Goal: Obtain resource: Obtain resource

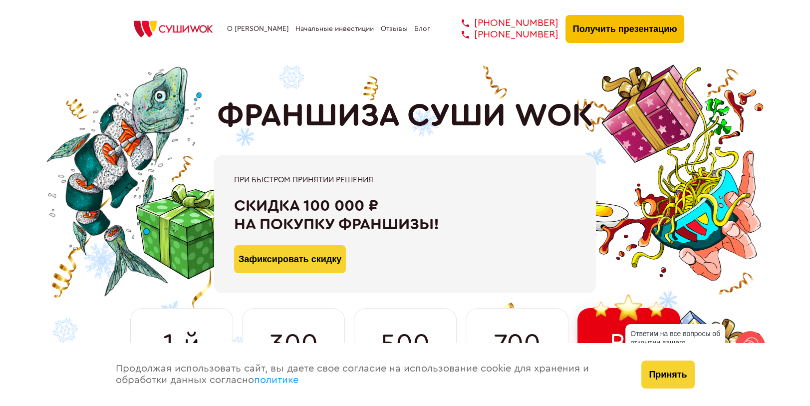
click at [594, 32] on button "Получить презентацию" at bounding box center [624, 29] width 119 height 28
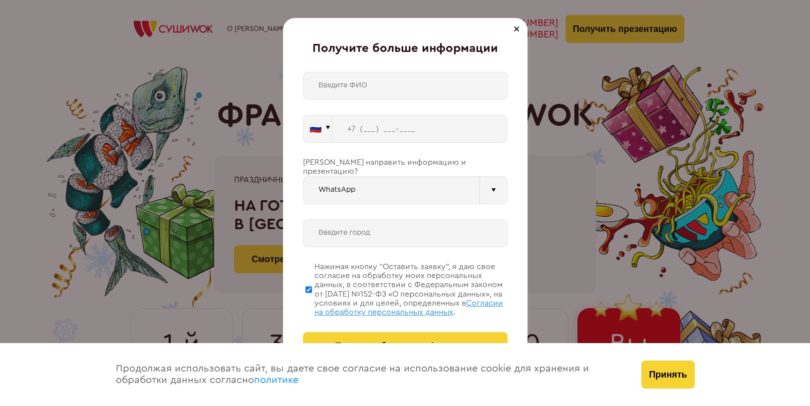
click at [415, 92] on input "text" at bounding box center [405, 86] width 204 height 28
type input "Хачитурян"
click at [378, 120] on input "tel" at bounding box center [419, 129] width 175 height 28
type input "[PHONE_NUMBER]"
click at [485, 182] on div at bounding box center [493, 190] width 28 height 28
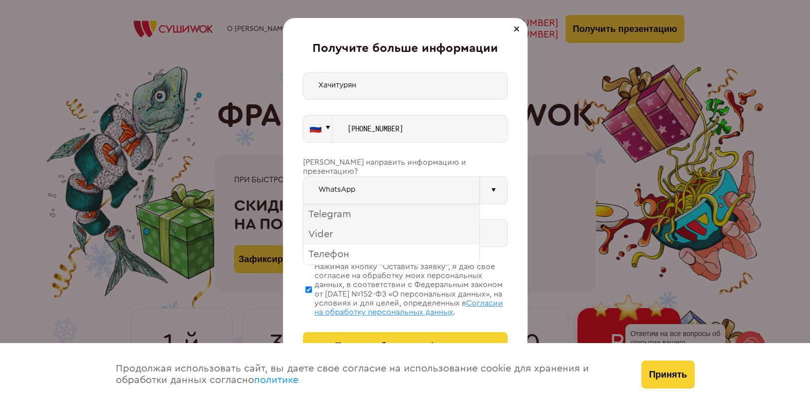
click at [355, 246] on div "Телефон" at bounding box center [391, 254] width 176 height 20
type input "Телефон"
click at [369, 226] on input "text" at bounding box center [405, 233] width 204 height 28
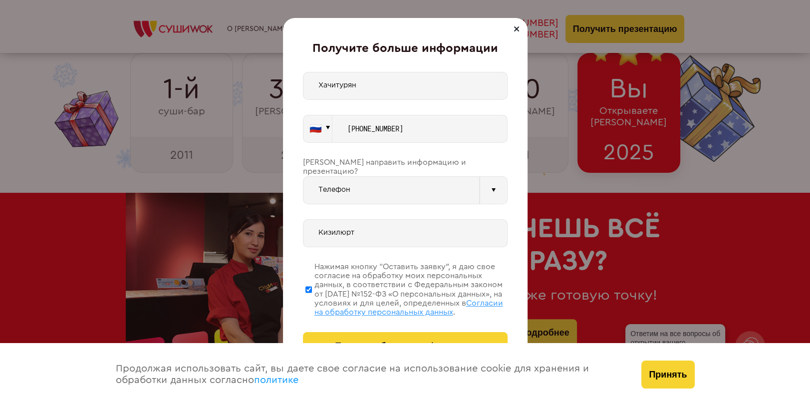
scroll to position [249, 0]
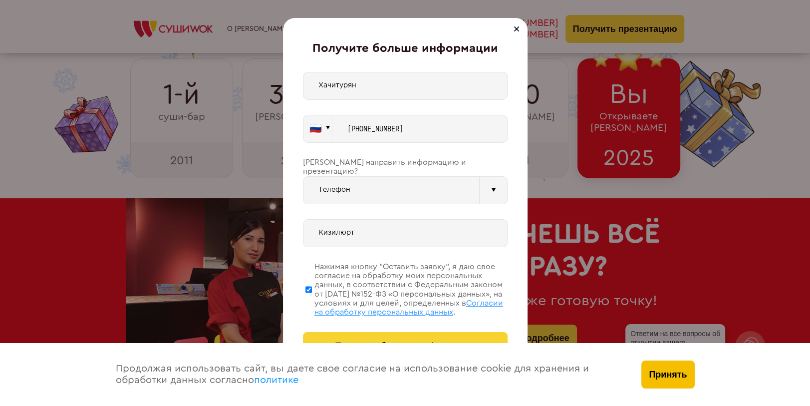
type input "Кизилюрт"
click at [684, 379] on button "Принять" at bounding box center [667, 374] width 53 height 28
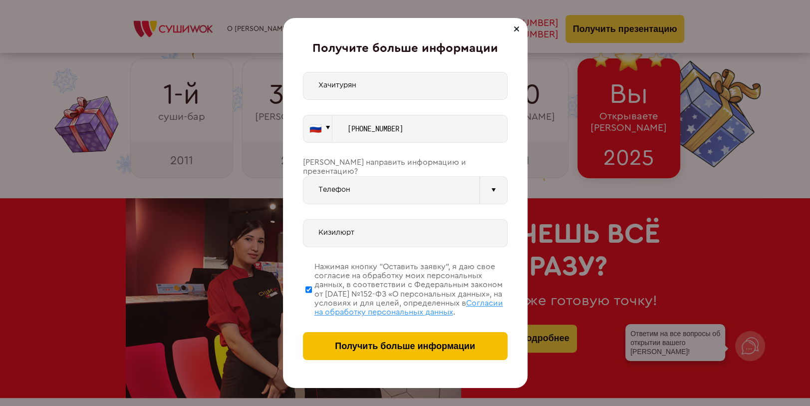
click at [457, 342] on span "Получить больше информации" at bounding box center [405, 346] width 140 height 10
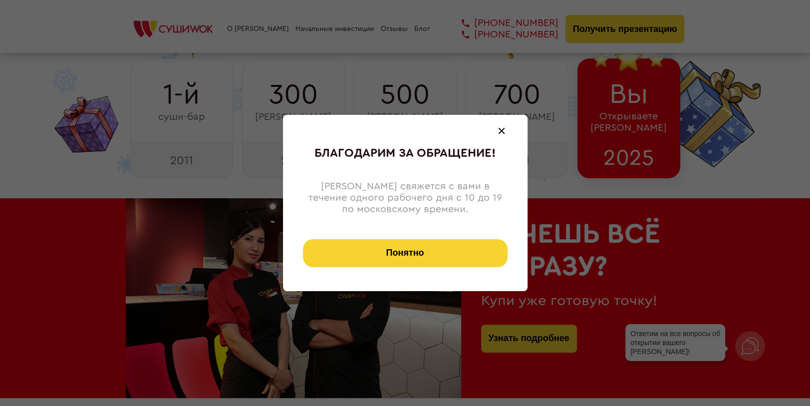
drag, startPoint x: 441, startPoint y: 253, endPoint x: 478, endPoint y: 215, distance: 52.9
click at [441, 253] on button "Понятно" at bounding box center [405, 253] width 204 height 28
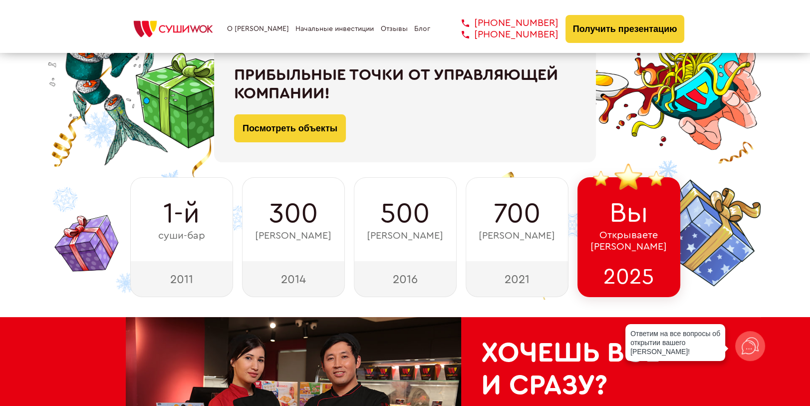
scroll to position [0, 0]
